Goal: Task Accomplishment & Management: Manage account settings

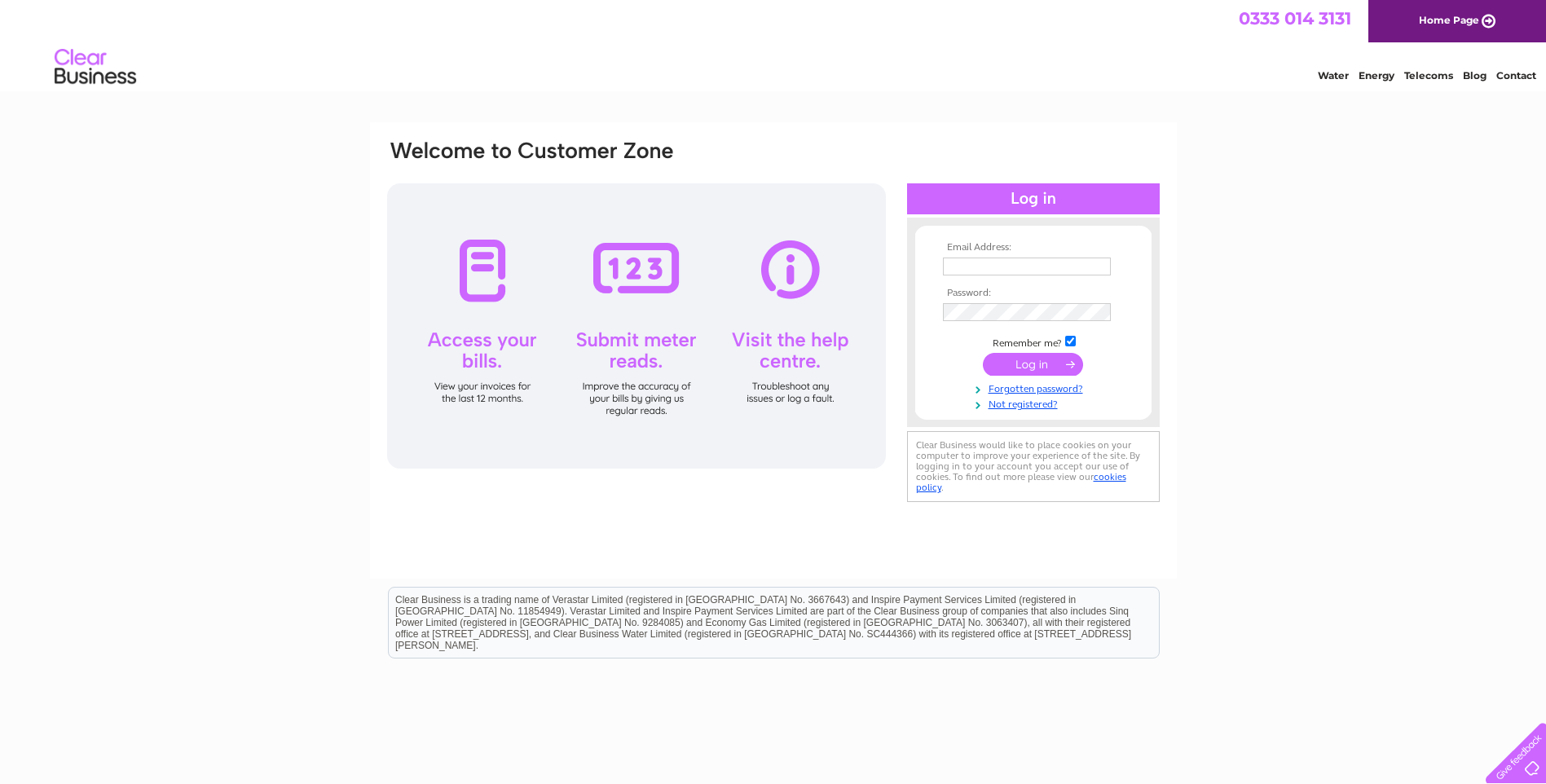
type input "liz@oversideholsteins.co.uk"
click at [1031, 359] on input "submit" at bounding box center [1033, 364] width 100 height 23
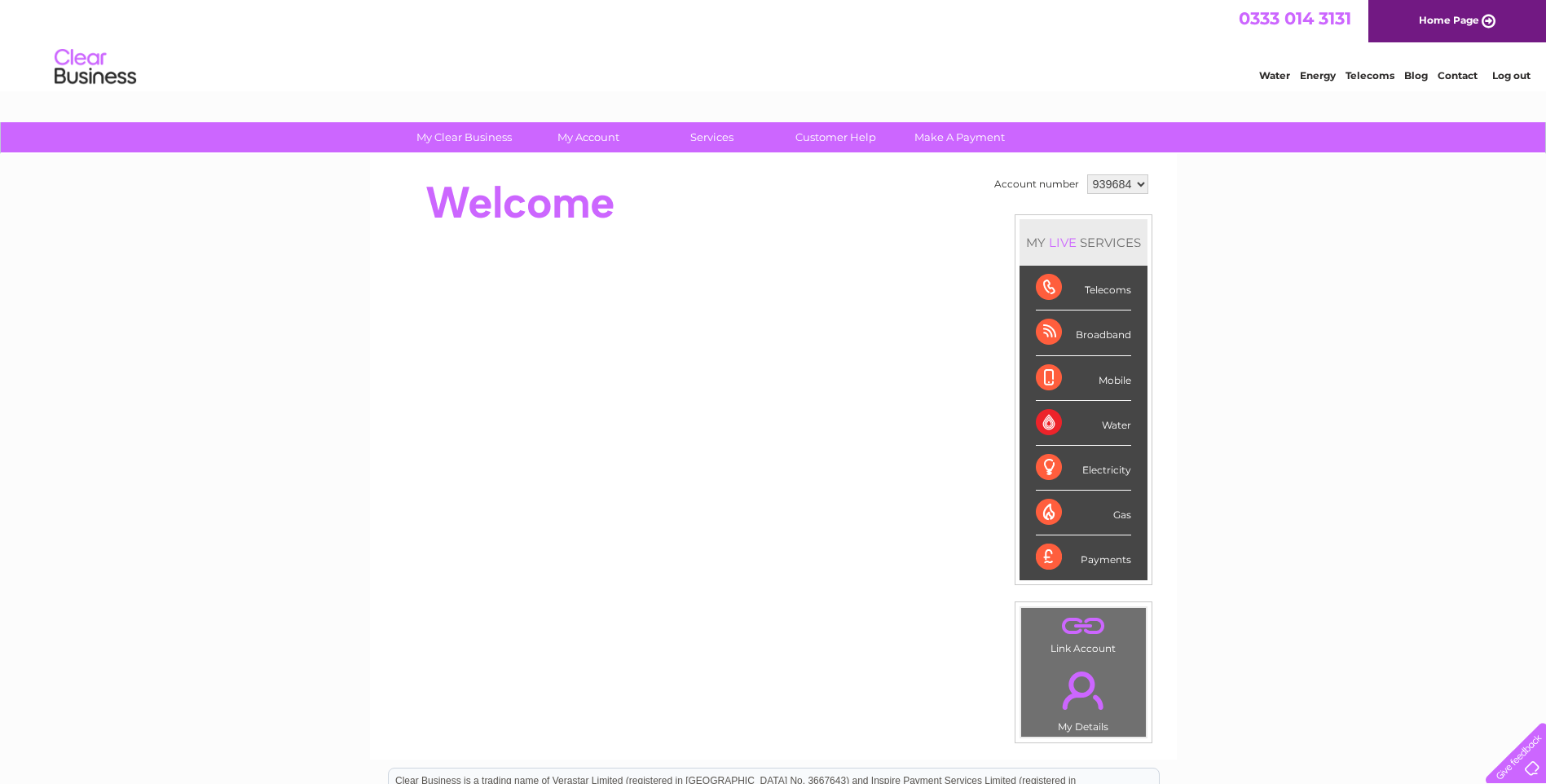
click at [1138, 183] on select "939684 939686" at bounding box center [1117, 184] width 61 height 20
select select "939686"
click at [1087, 174] on select "939684 939686" at bounding box center [1117, 184] width 61 height 20
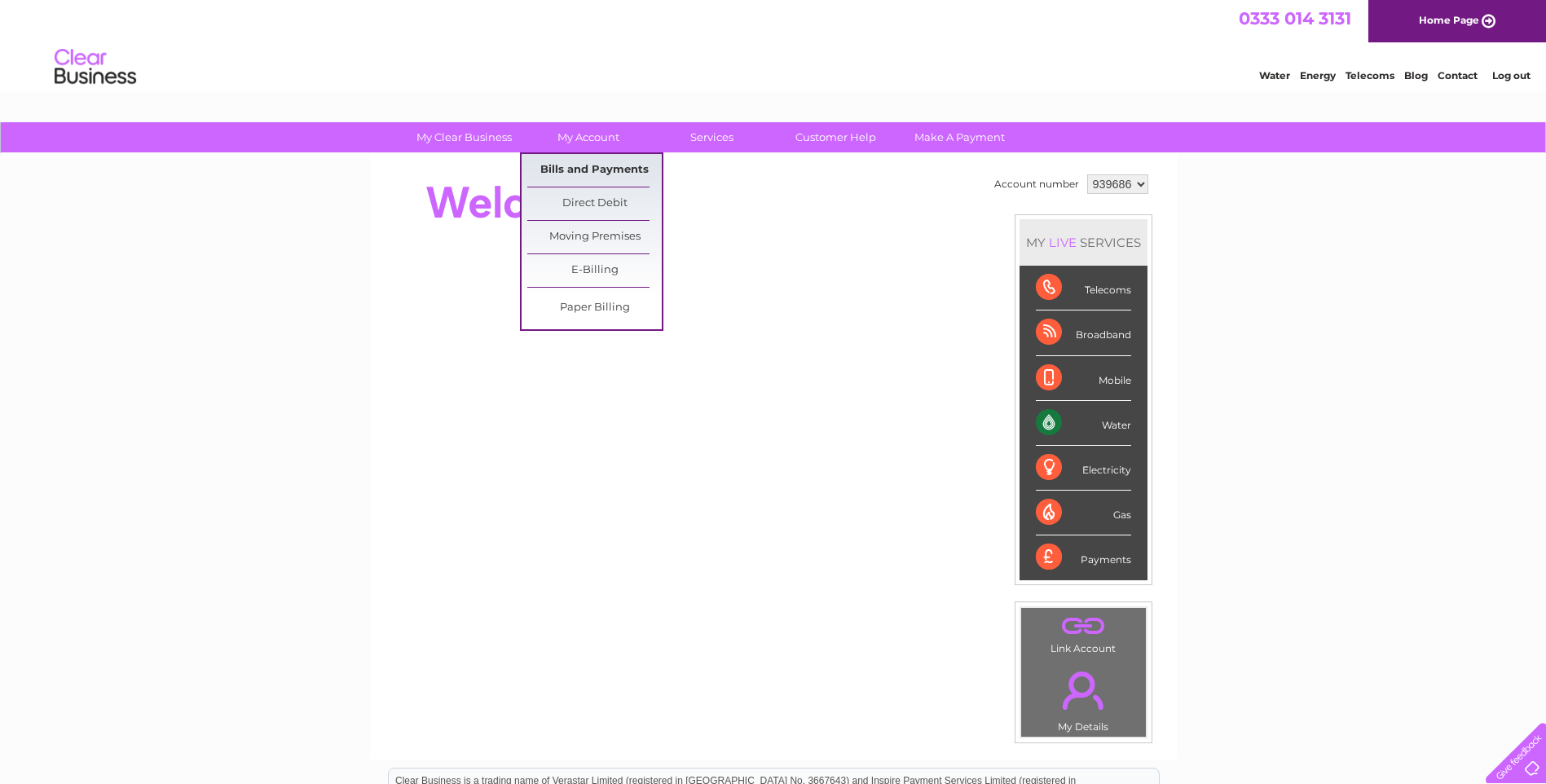
click at [569, 163] on link "Bills and Payments" at bounding box center [595, 170] width 135 height 32
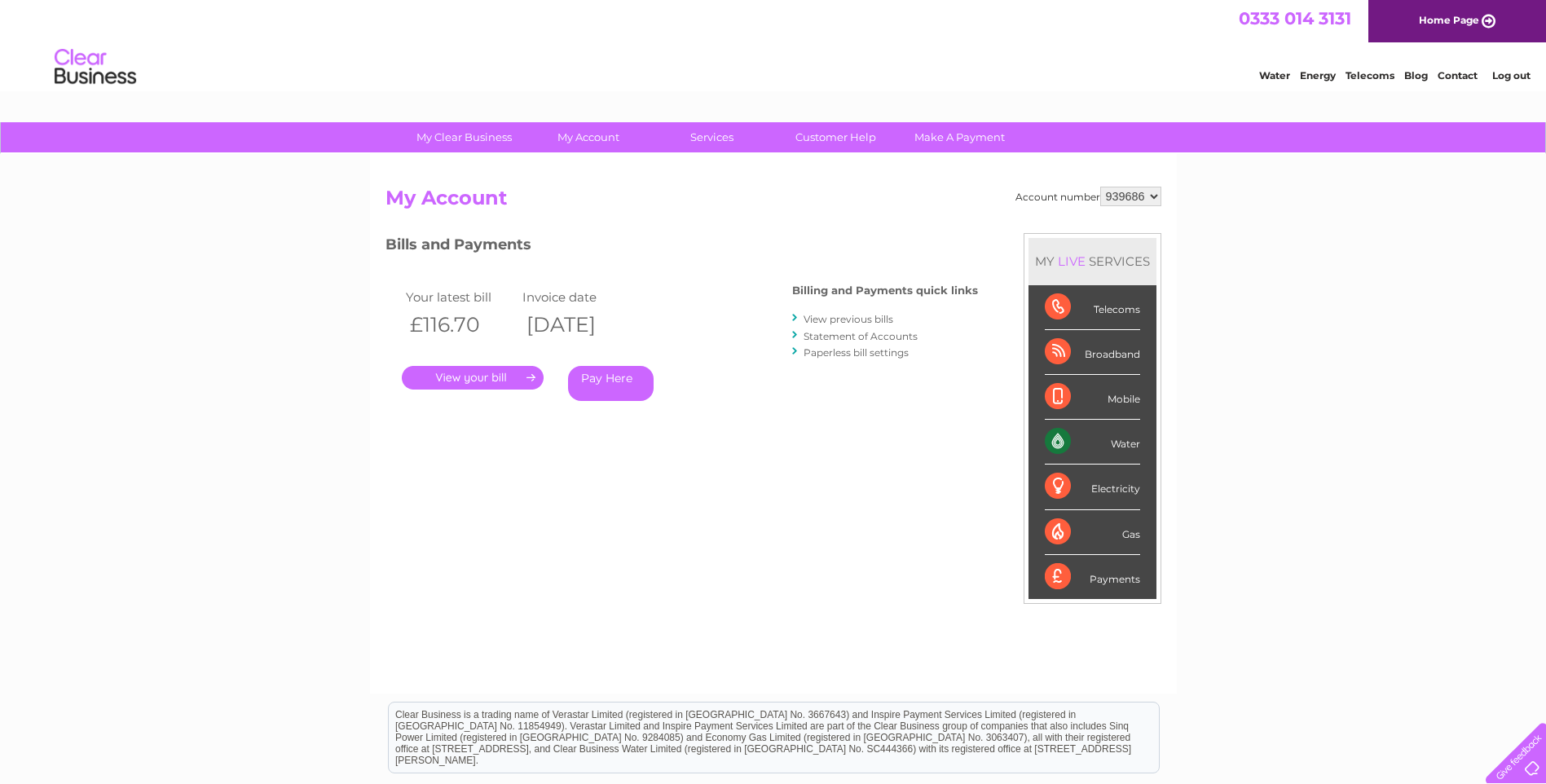
click at [458, 374] on link "." at bounding box center [473, 377] width 142 height 24
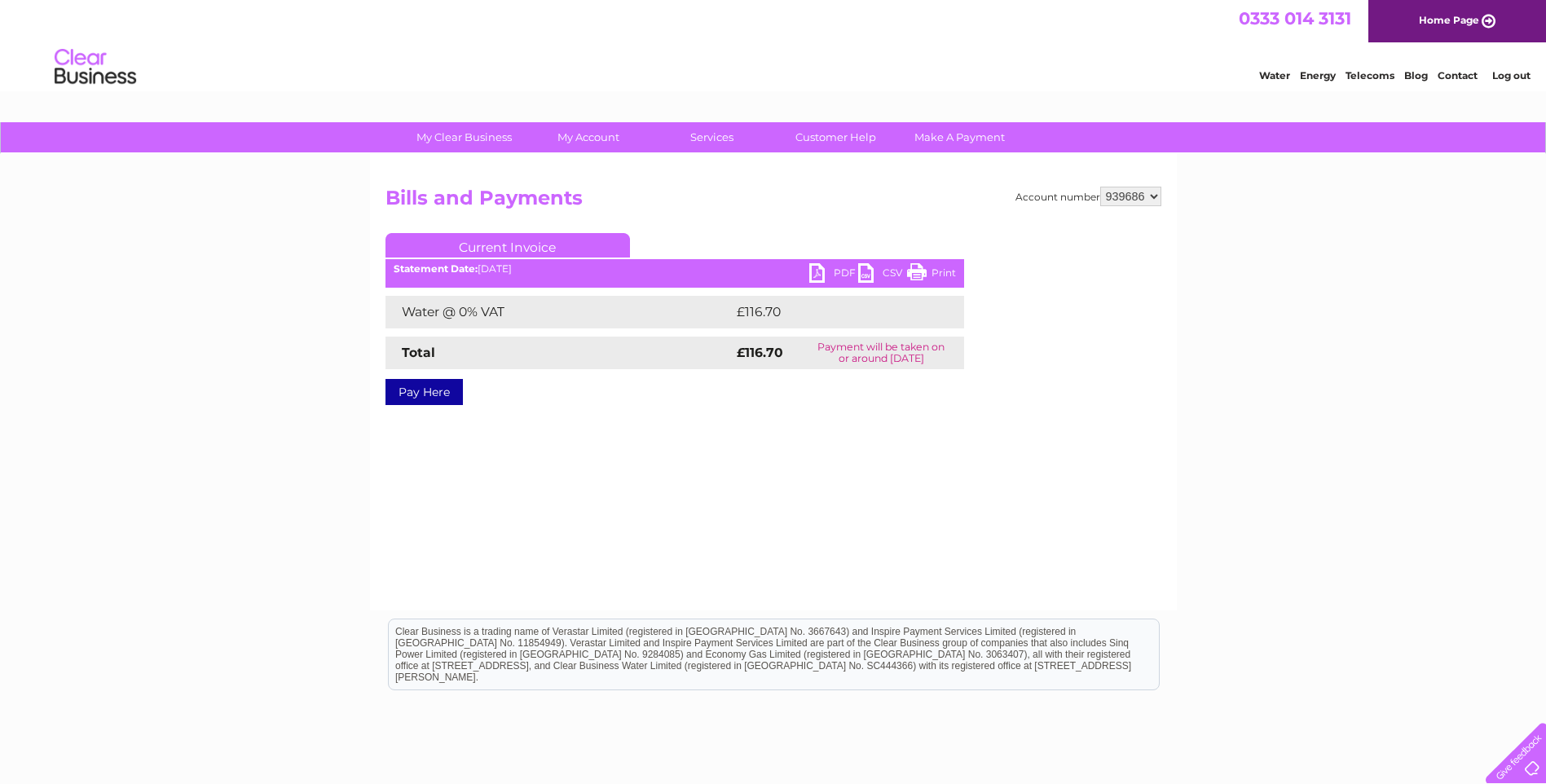
click at [815, 260] on ul "Current Invoice" at bounding box center [674, 248] width 579 height 30
click at [815, 265] on link "PDF" at bounding box center [833, 275] width 49 height 24
